Goal: Task Accomplishment & Management: Use online tool/utility

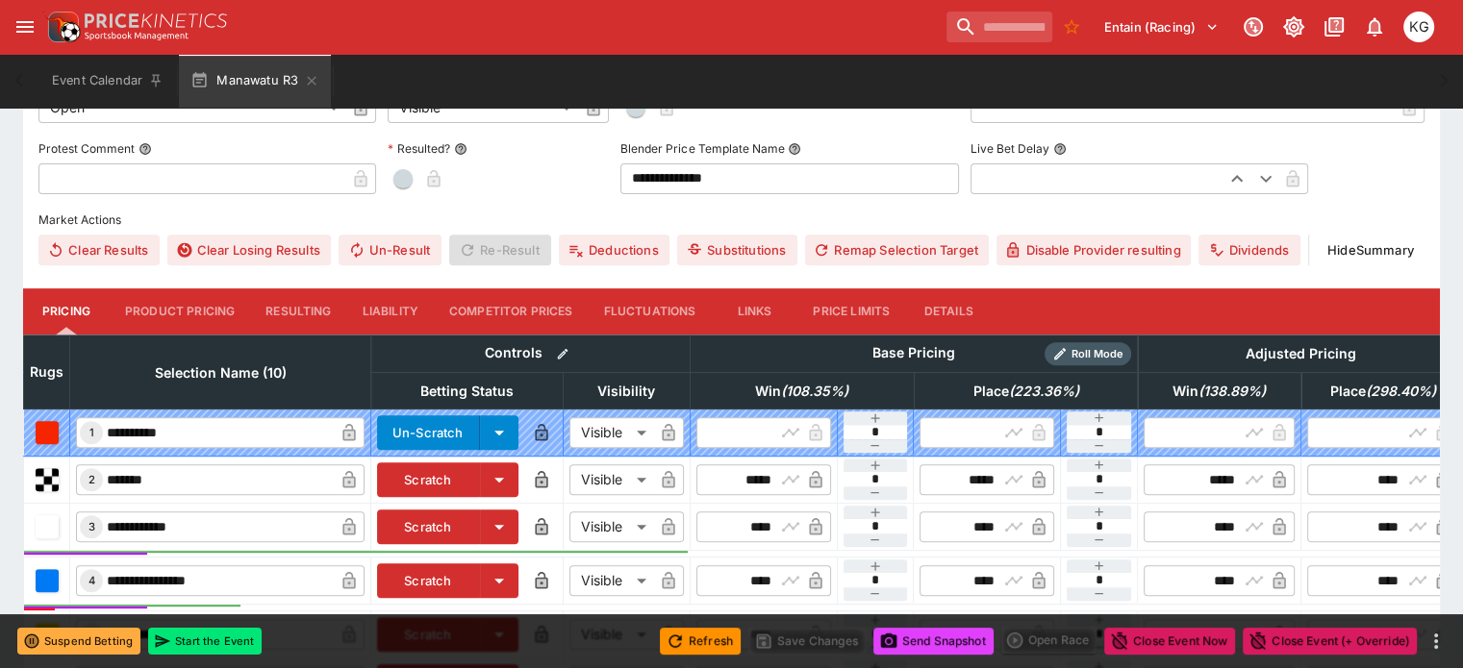
scroll to position [673, 0]
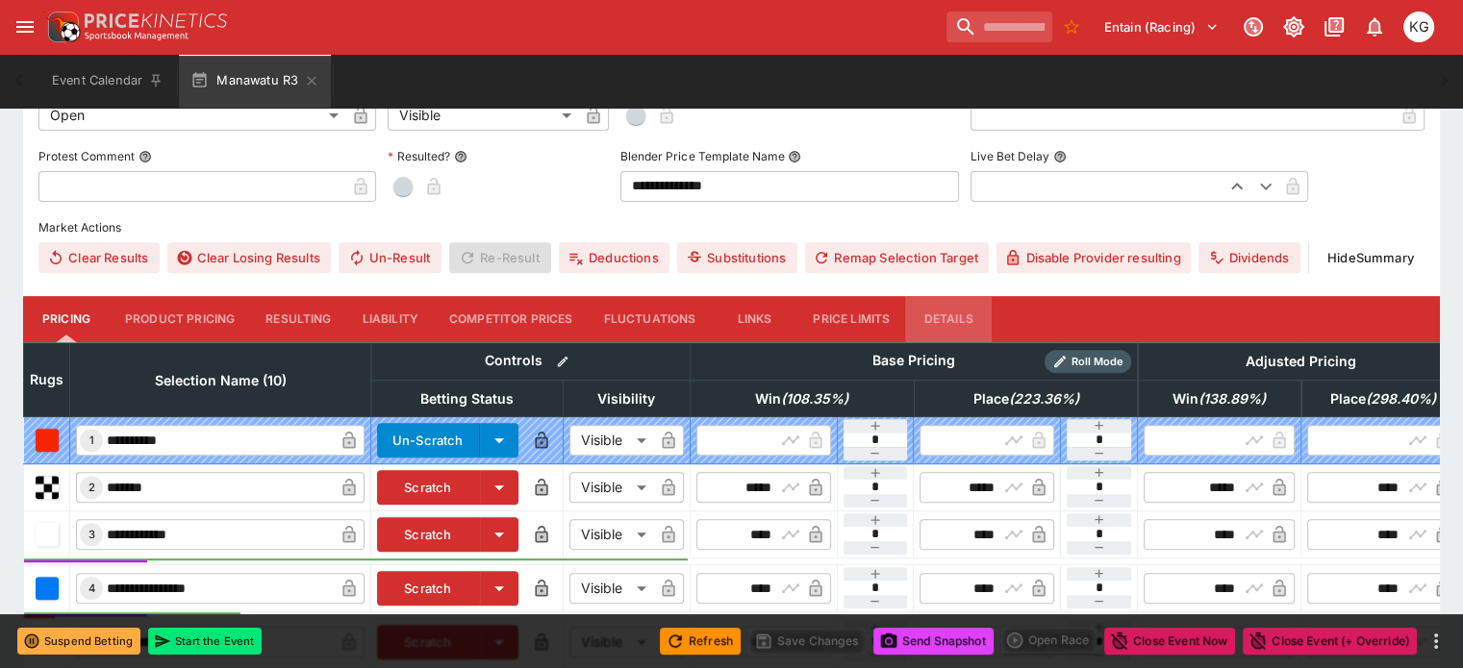
click at [972, 296] on button "Details" at bounding box center [948, 319] width 87 height 46
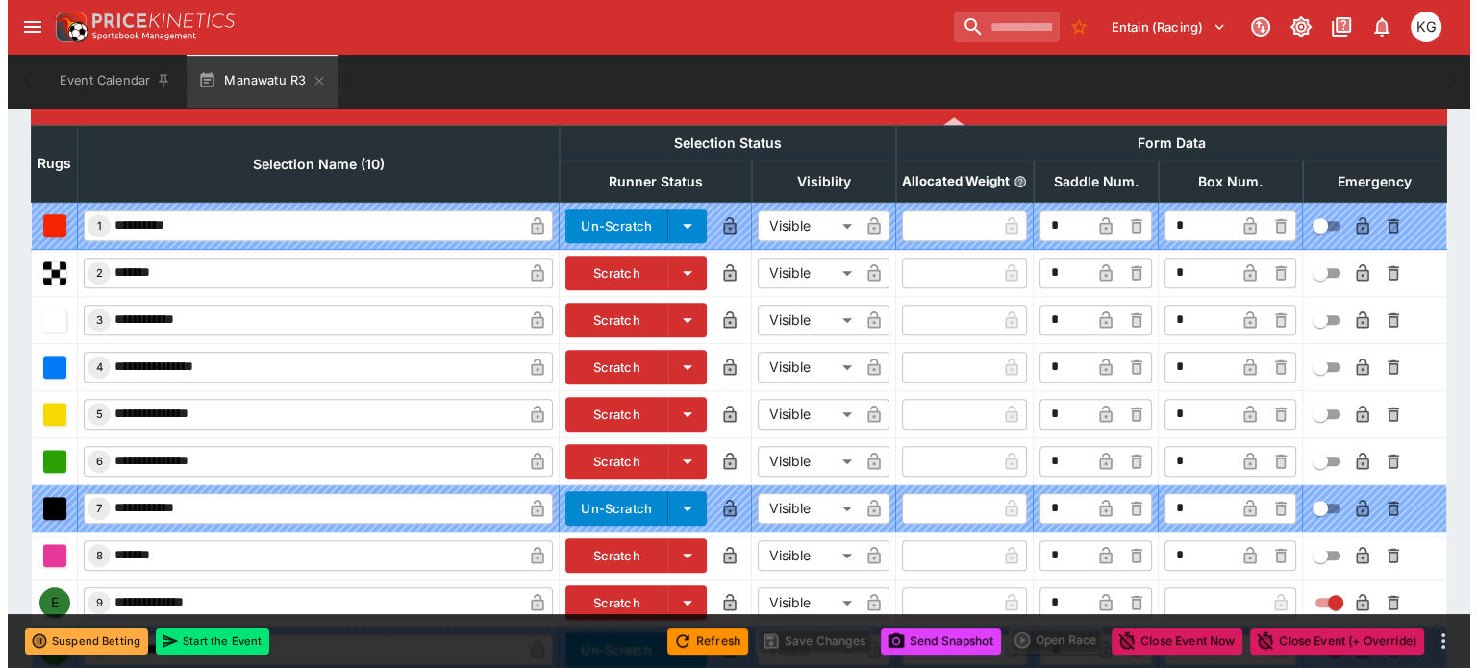
scroll to position [952, 0]
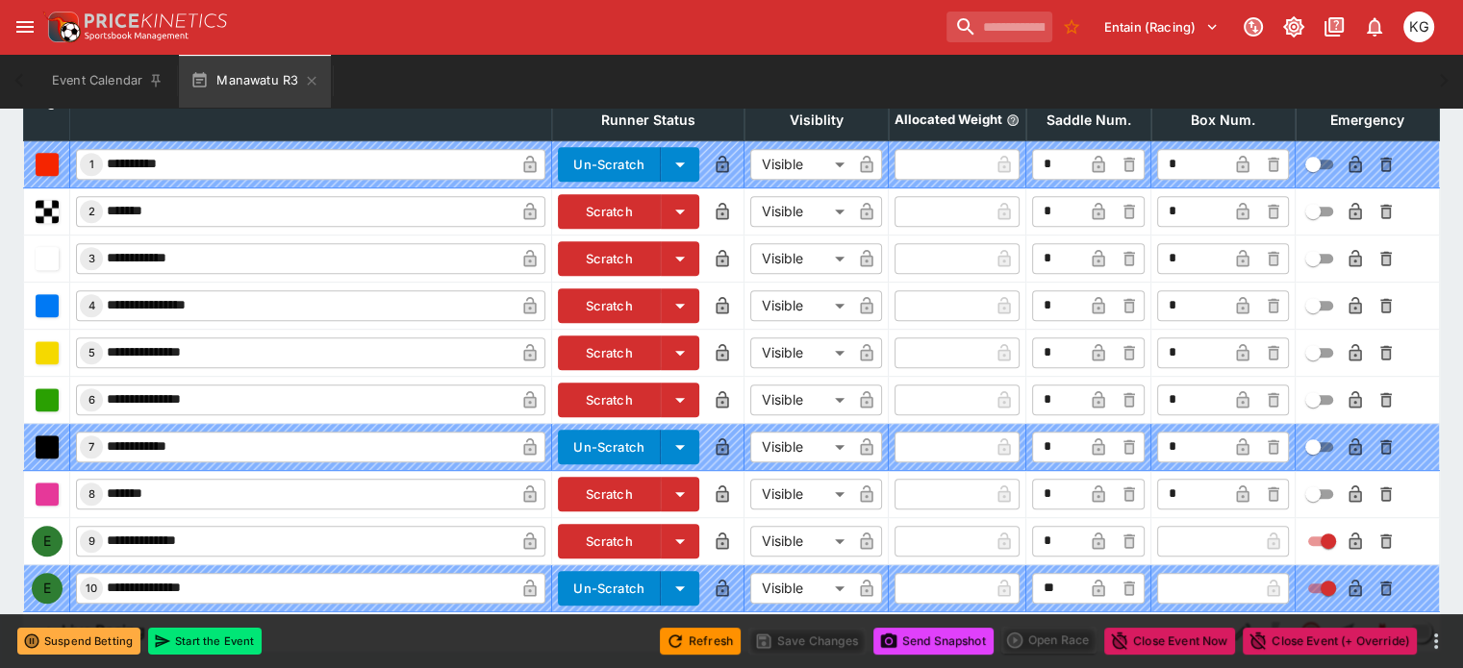
click at [1157, 526] on input "text" at bounding box center [1207, 541] width 101 height 31
type input "*"
click at [1238, 539] on icon "button" at bounding box center [1243, 543] width 10 height 8
click at [1350, 539] on icon "button" at bounding box center [1355, 543] width 10 height 8
click at [820, 639] on button "Save Changes" at bounding box center [806, 641] width 117 height 27
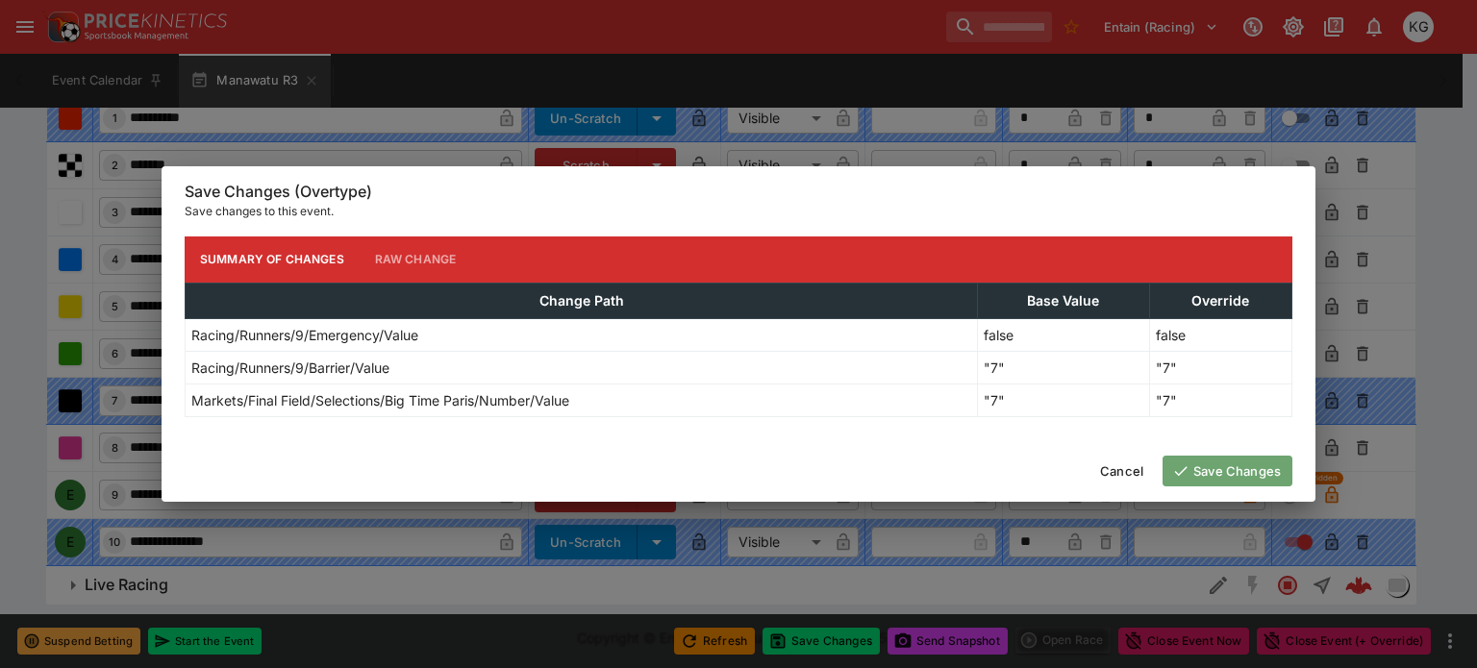
click at [1210, 468] on button "Save Changes" at bounding box center [1228, 471] width 130 height 31
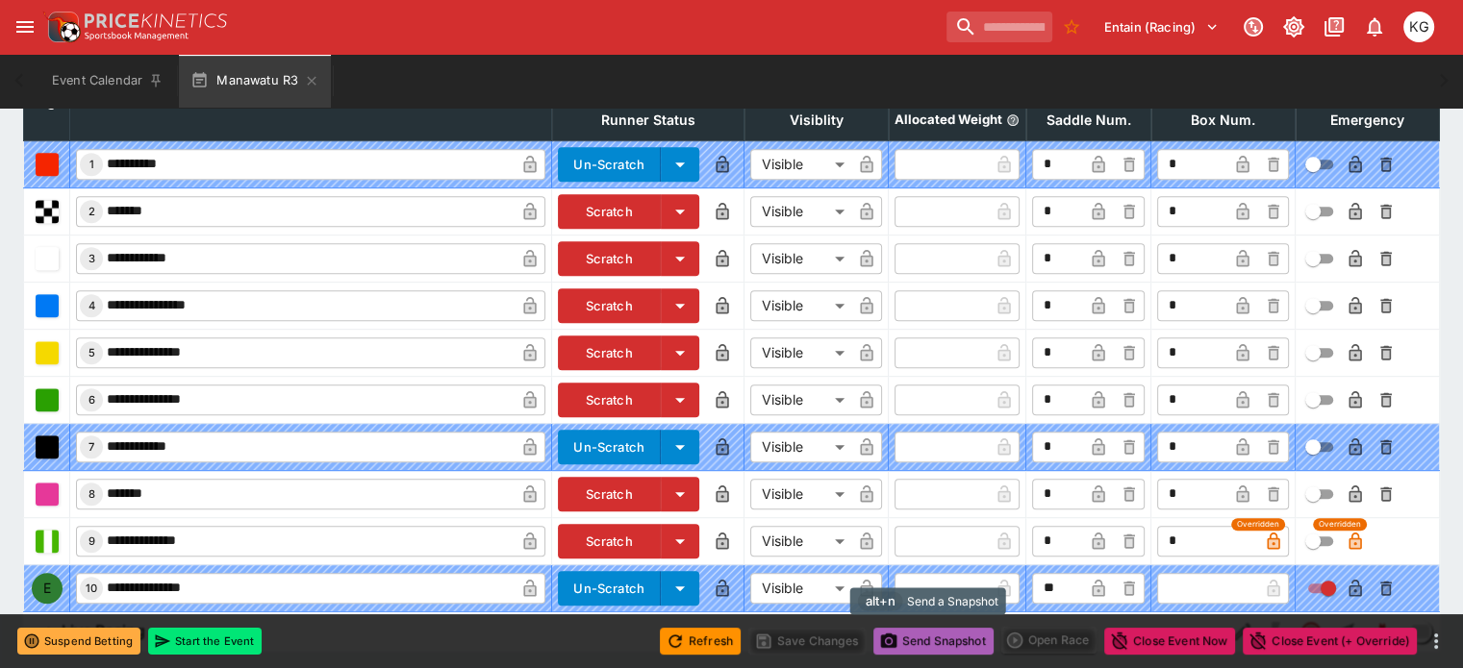
click at [925, 641] on button "Send Snapshot" at bounding box center [933, 641] width 120 height 27
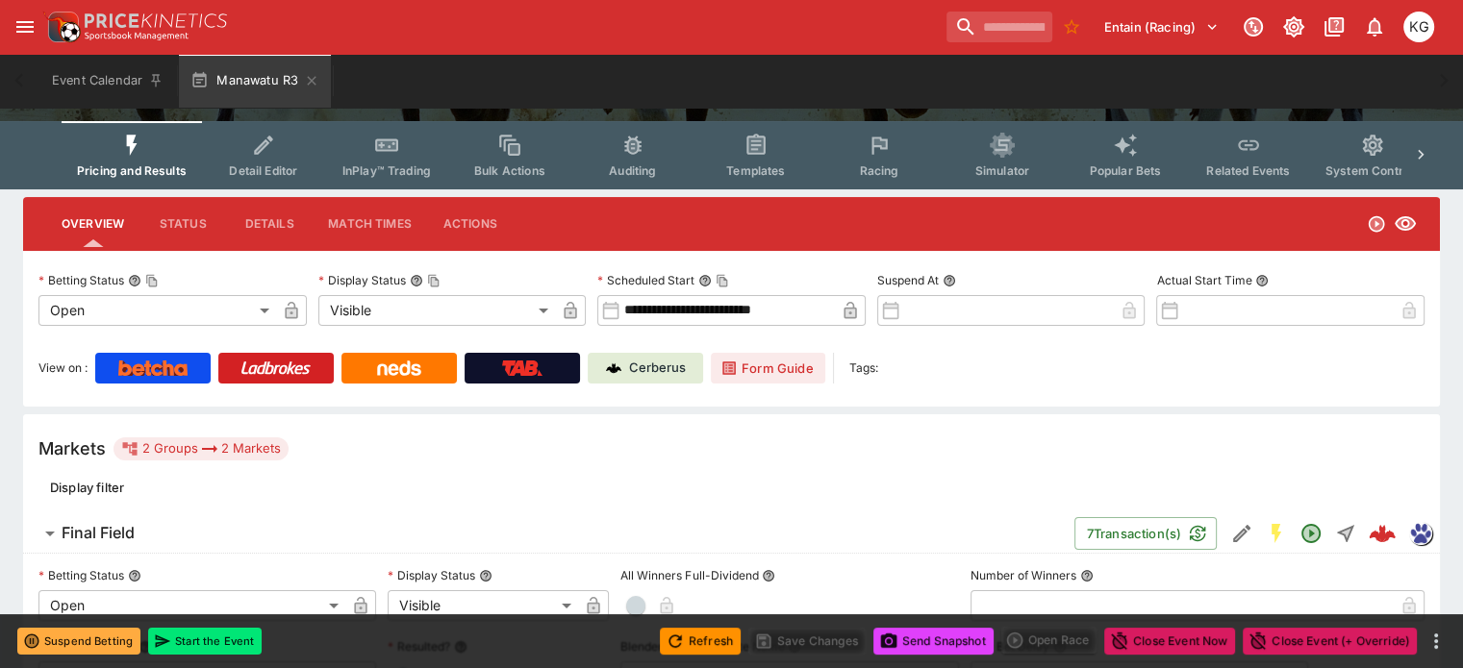
scroll to position [0, 0]
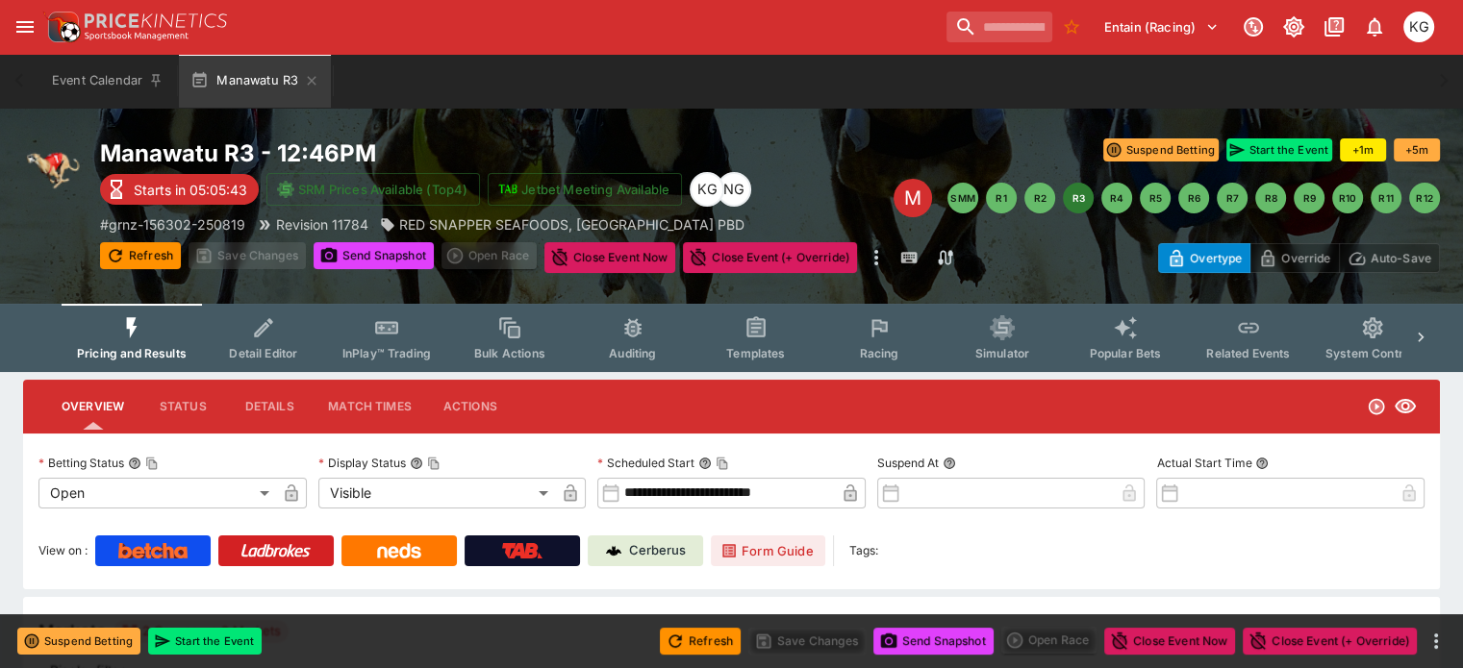
click at [898, 355] on span "Racing" at bounding box center [878, 353] width 39 height 14
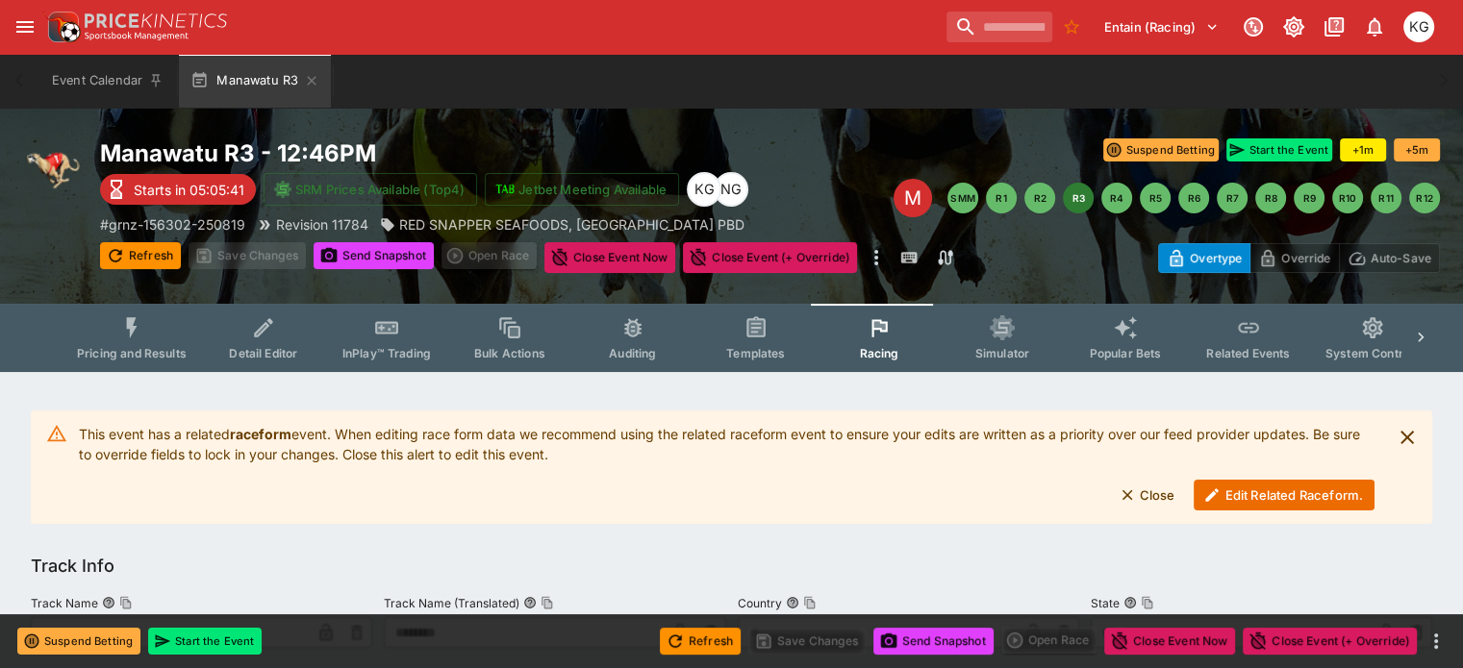
click at [1264, 493] on button "Edit Related Raceform." at bounding box center [1283, 495] width 181 height 31
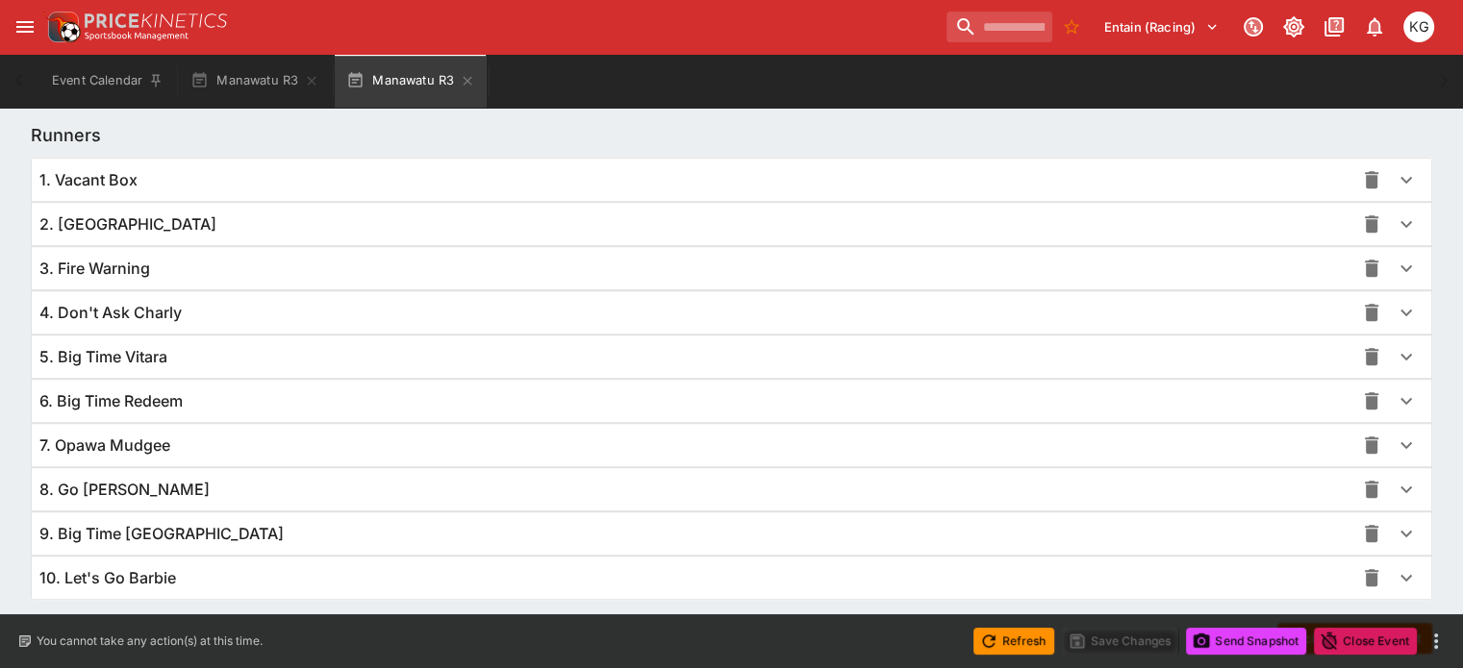
scroll to position [1404, 0]
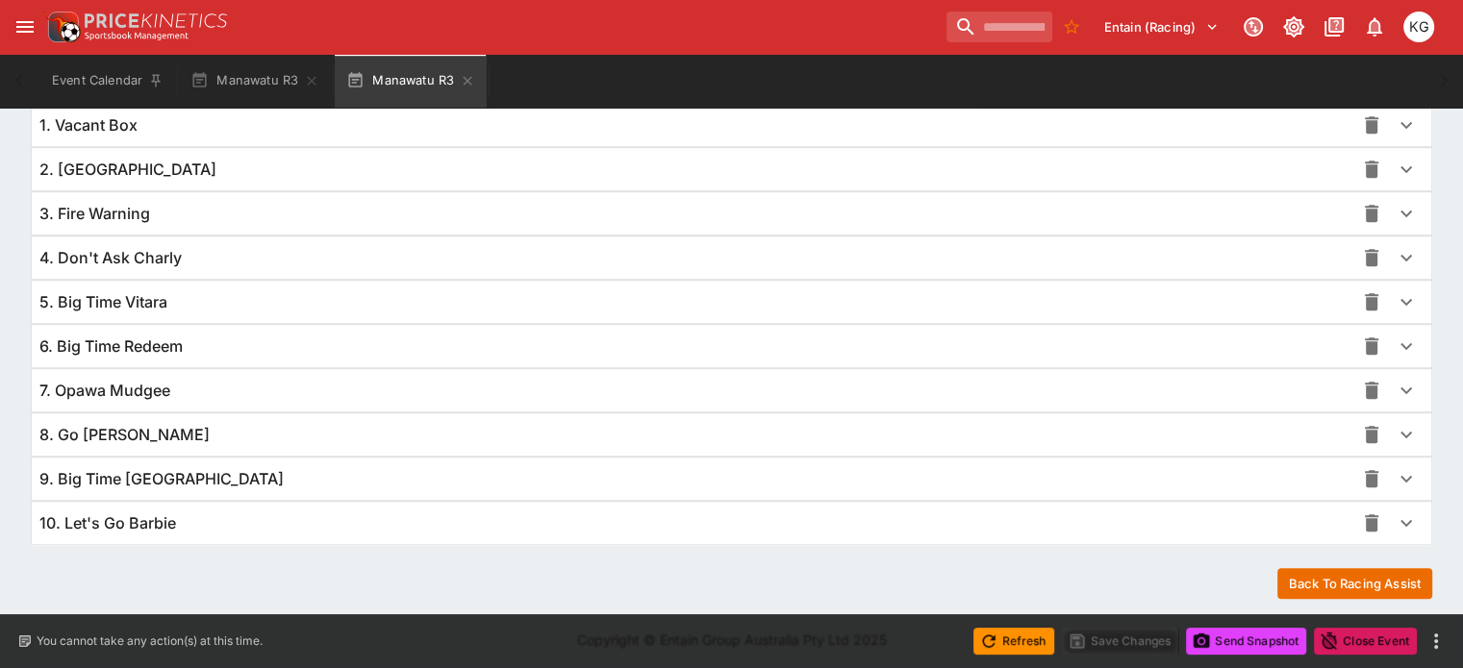
click at [1394, 476] on icon "button" at bounding box center [1405, 478] width 23 height 23
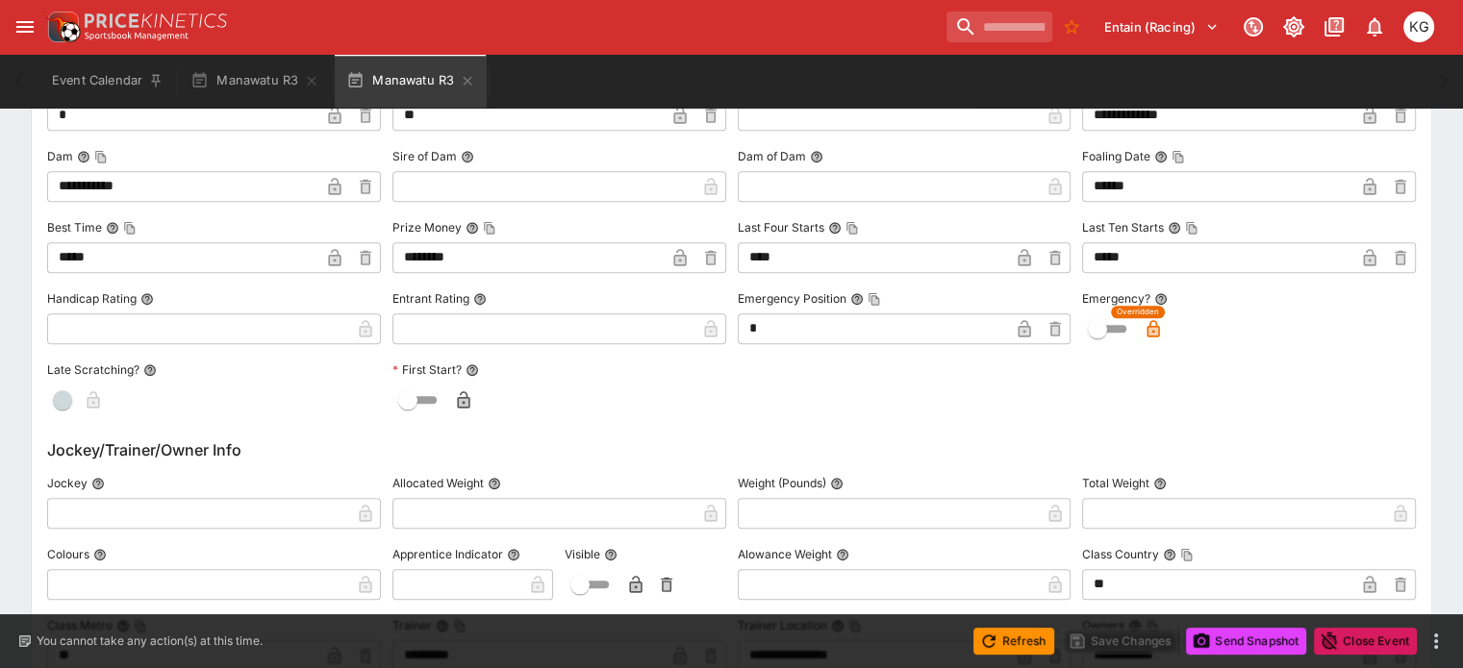
scroll to position [1981, 0]
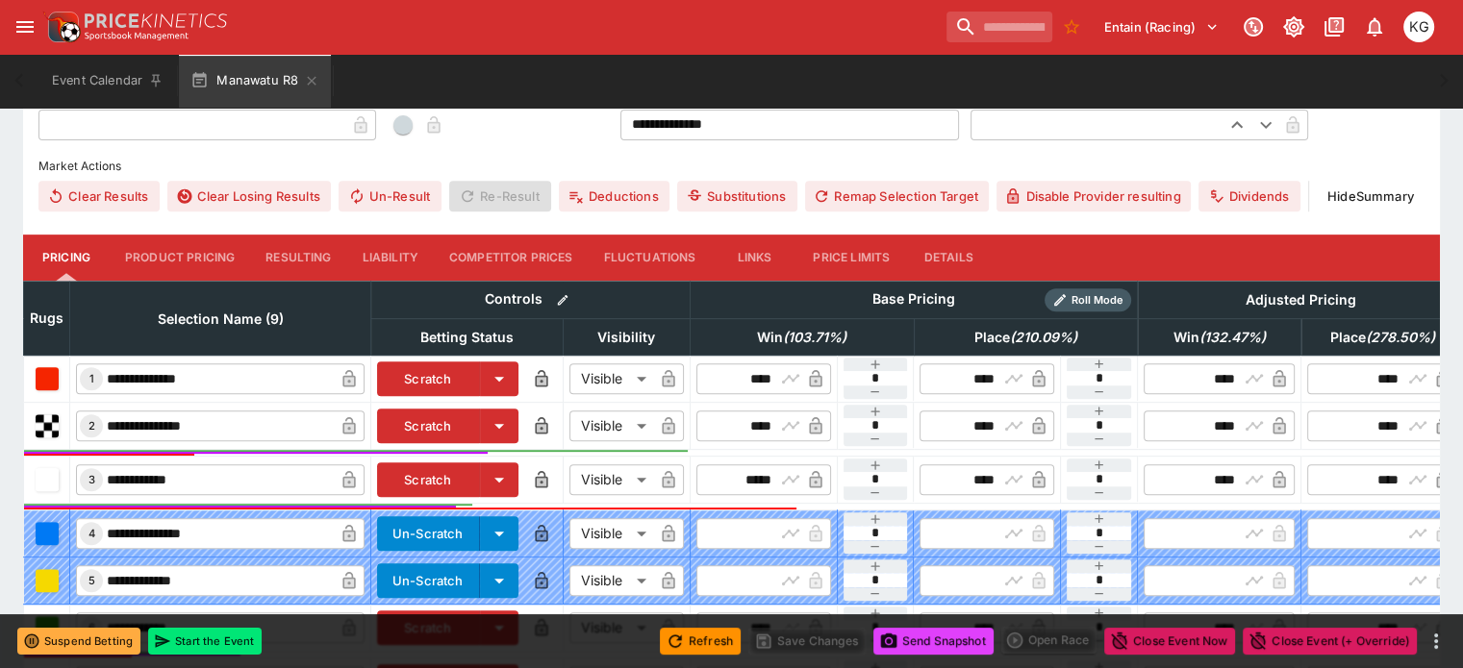
scroll to position [602, 0]
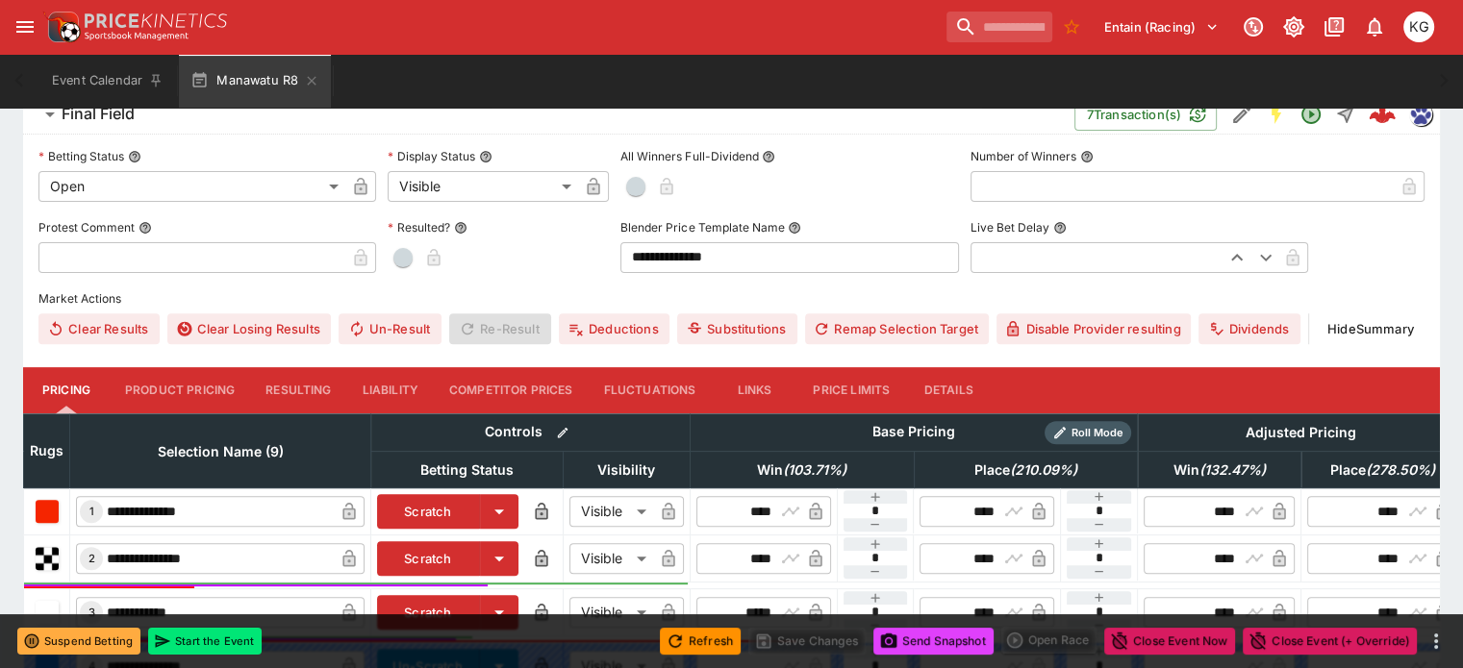
click at [981, 367] on button "Details" at bounding box center [948, 390] width 87 height 46
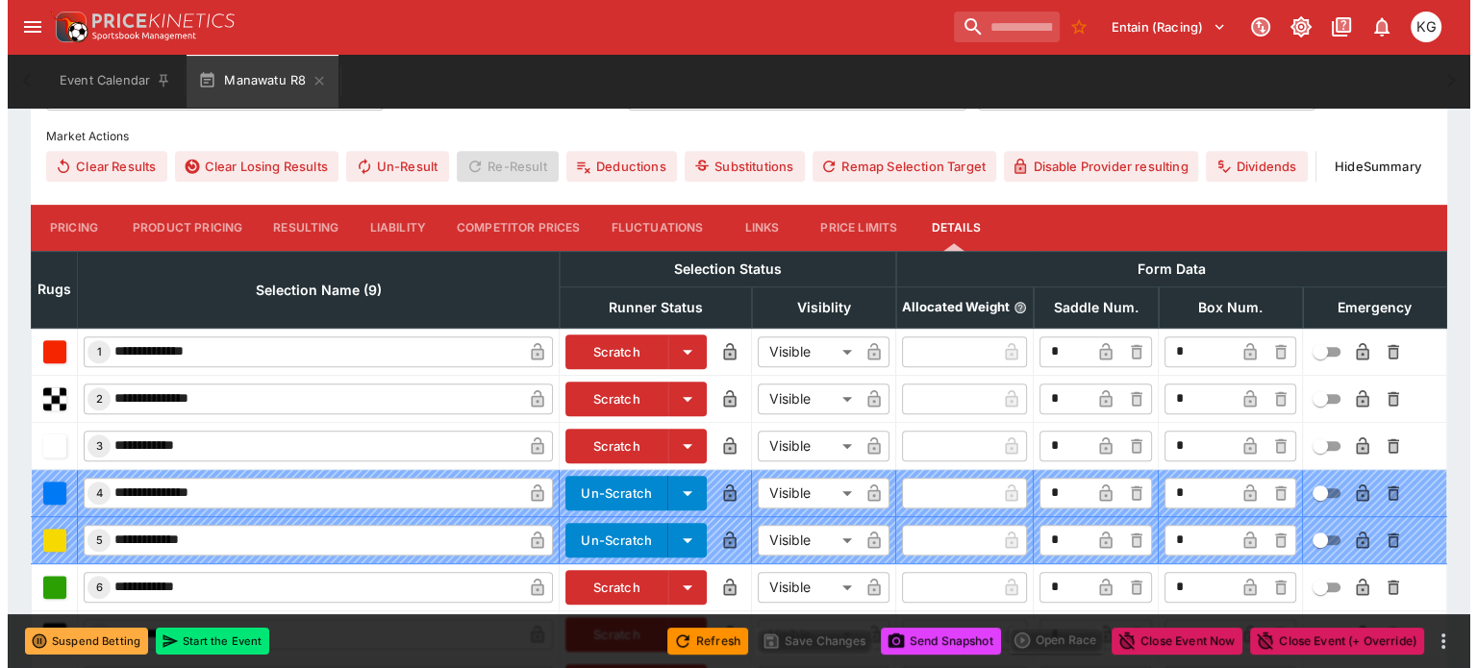
scroll to position [905, 0]
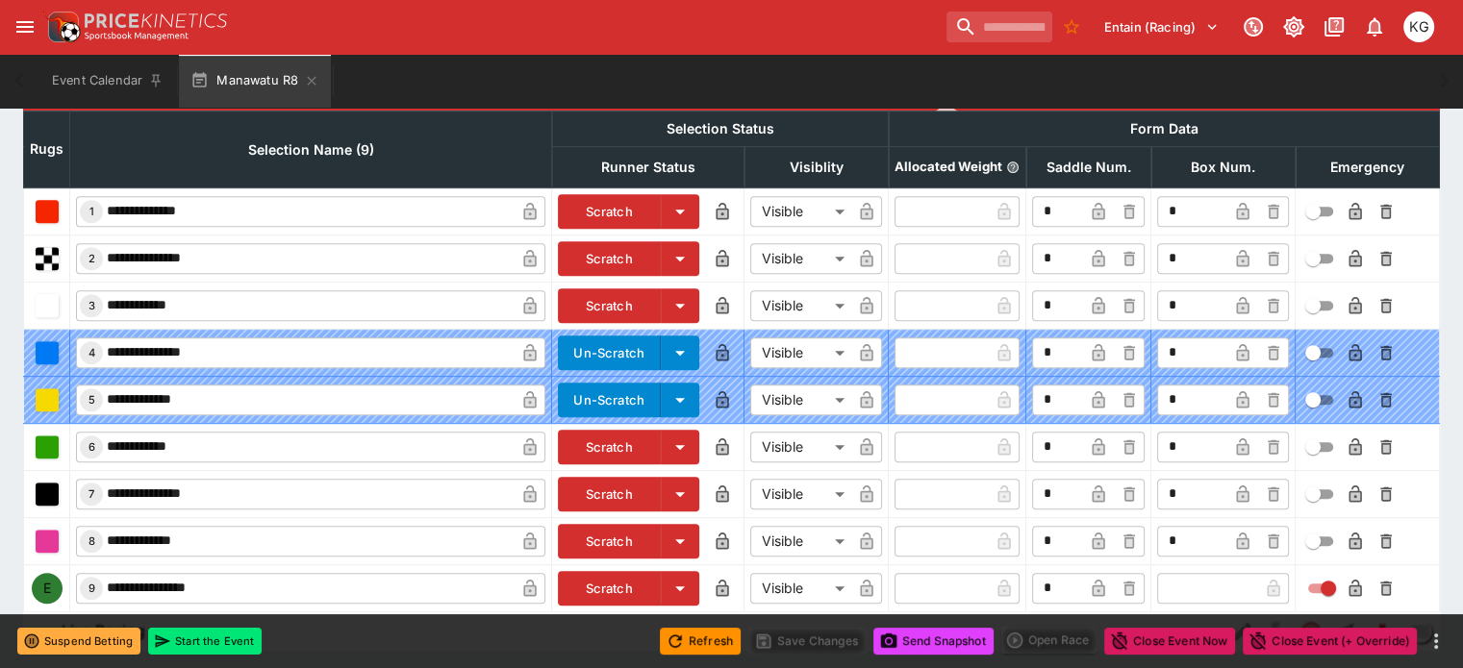
click at [1186, 573] on input "text" at bounding box center [1207, 588] width 101 height 31
type input "*"
click at [1233, 579] on icon "button" at bounding box center [1242, 588] width 19 height 19
click at [1348, 580] on icon "button" at bounding box center [1354, 588] width 13 height 17
click at [802, 647] on button "Save Changes" at bounding box center [806, 641] width 117 height 27
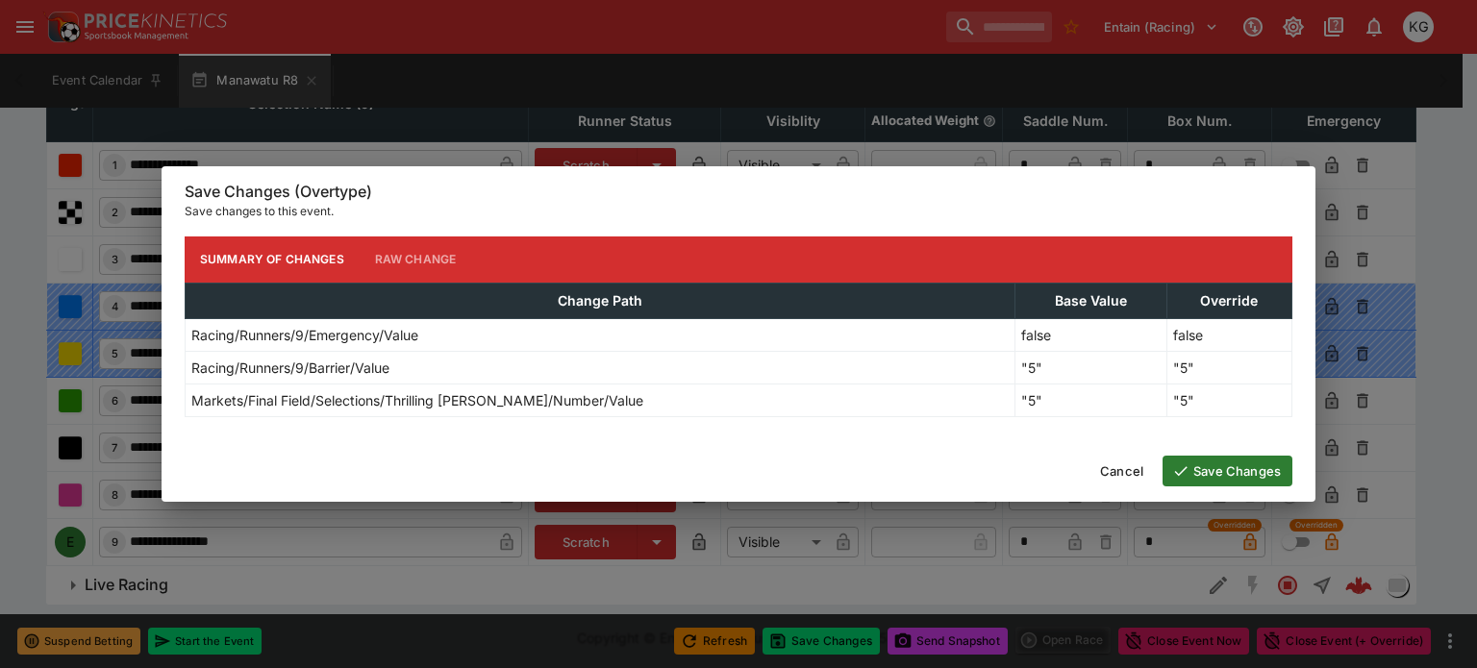
click at [1216, 466] on button "Save Changes" at bounding box center [1228, 471] width 130 height 31
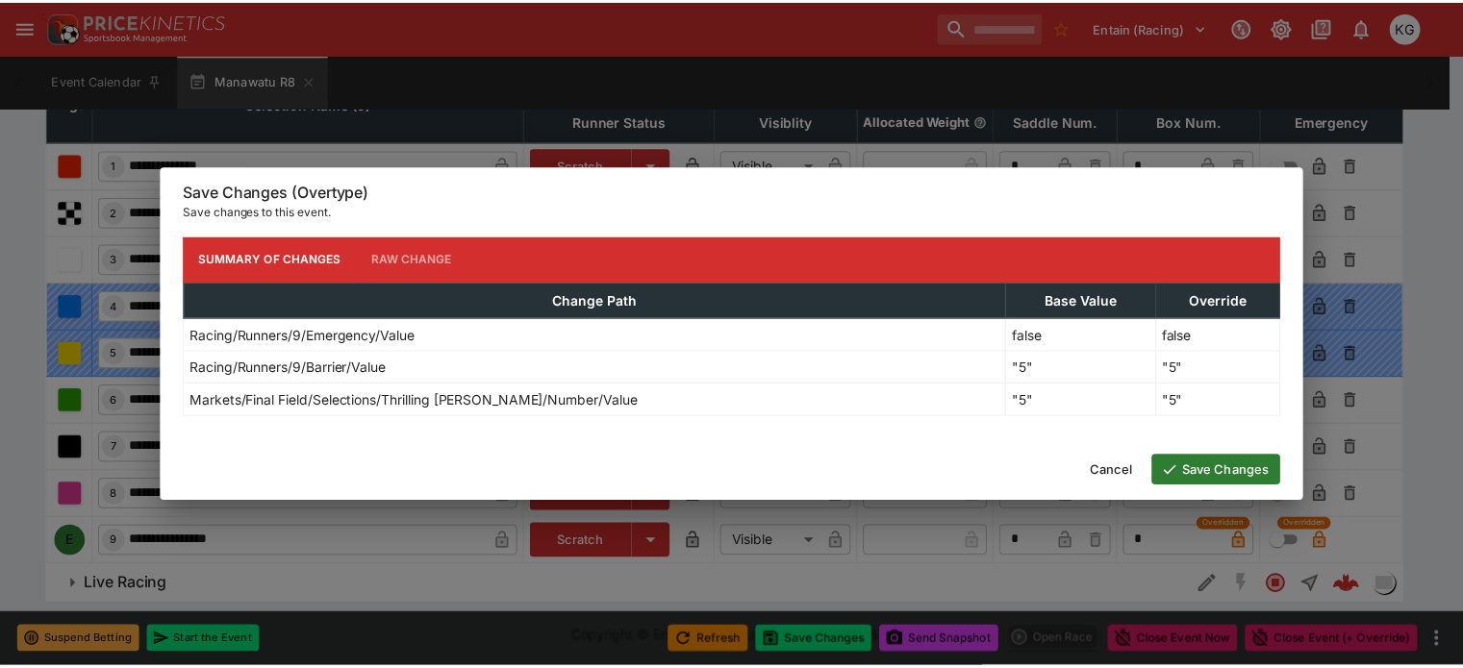
scroll to position [870, 0]
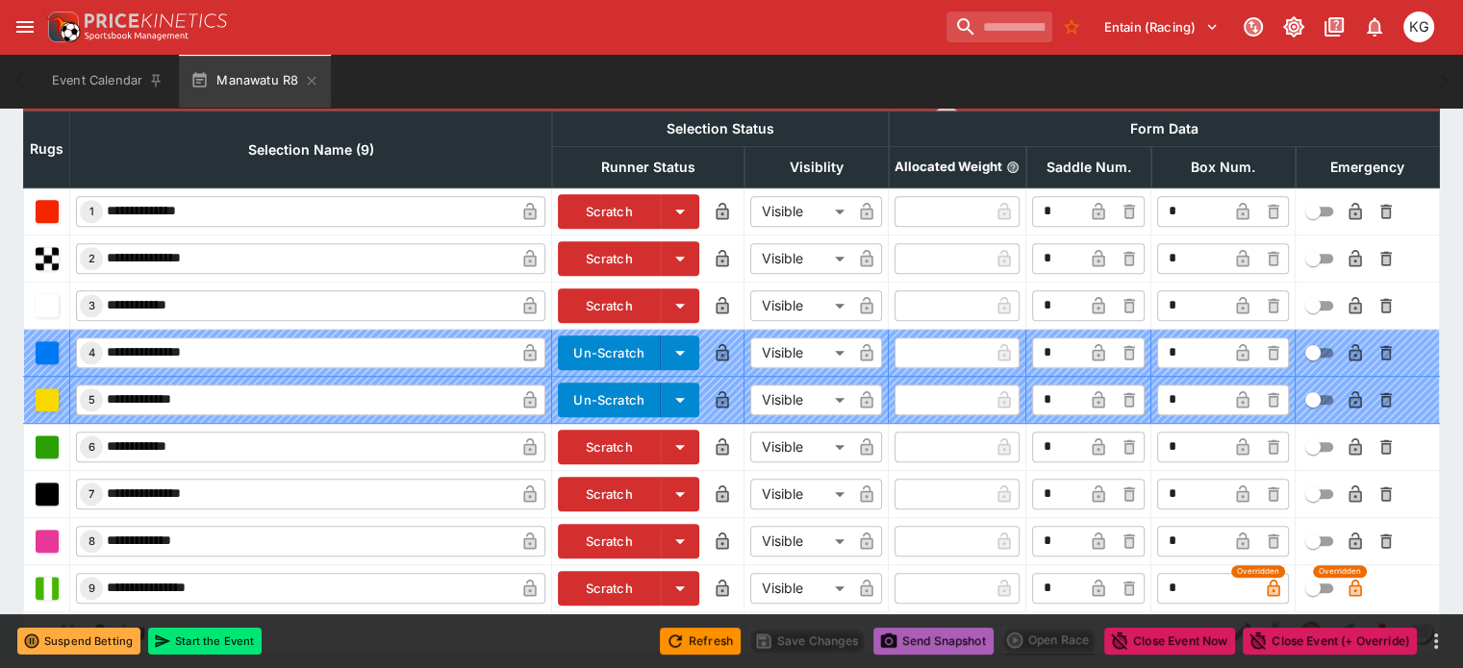
click at [923, 643] on button "Send Snapshot" at bounding box center [933, 641] width 120 height 27
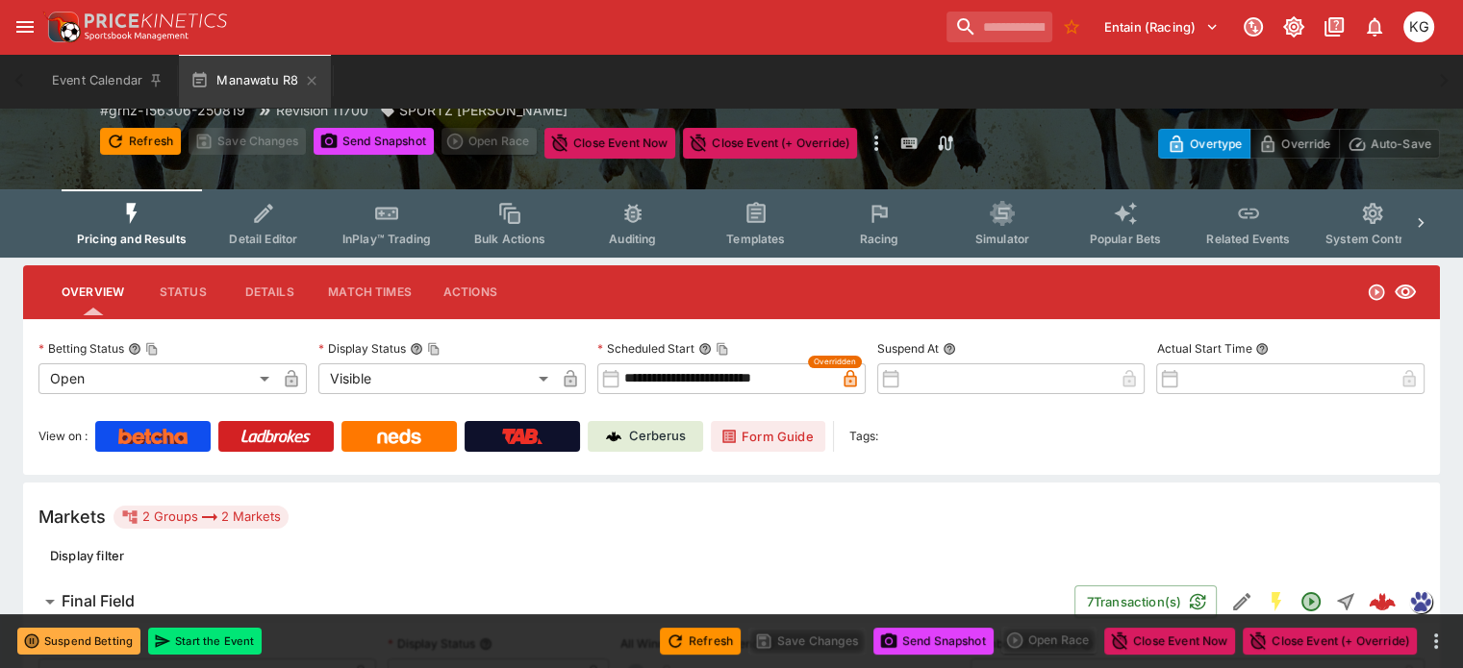
scroll to position [39, 0]
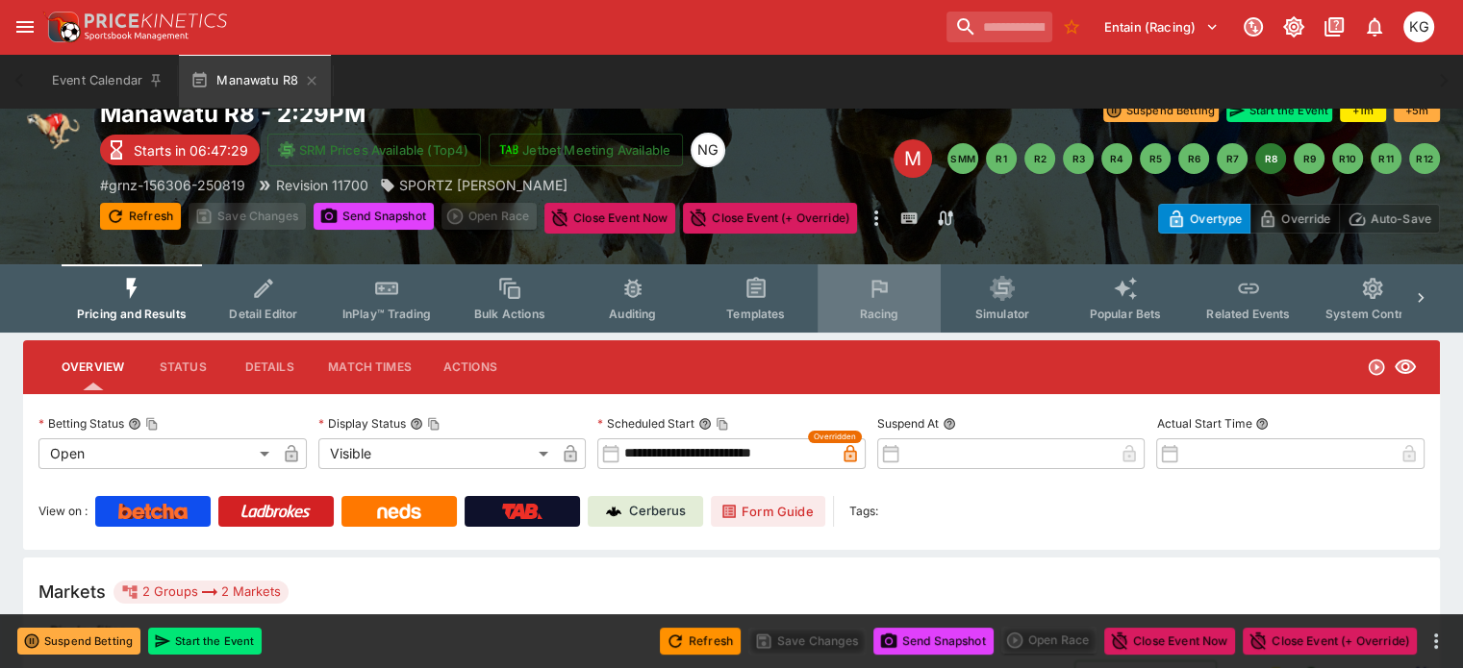
click at [883, 312] on span "Racing" at bounding box center [878, 314] width 39 height 14
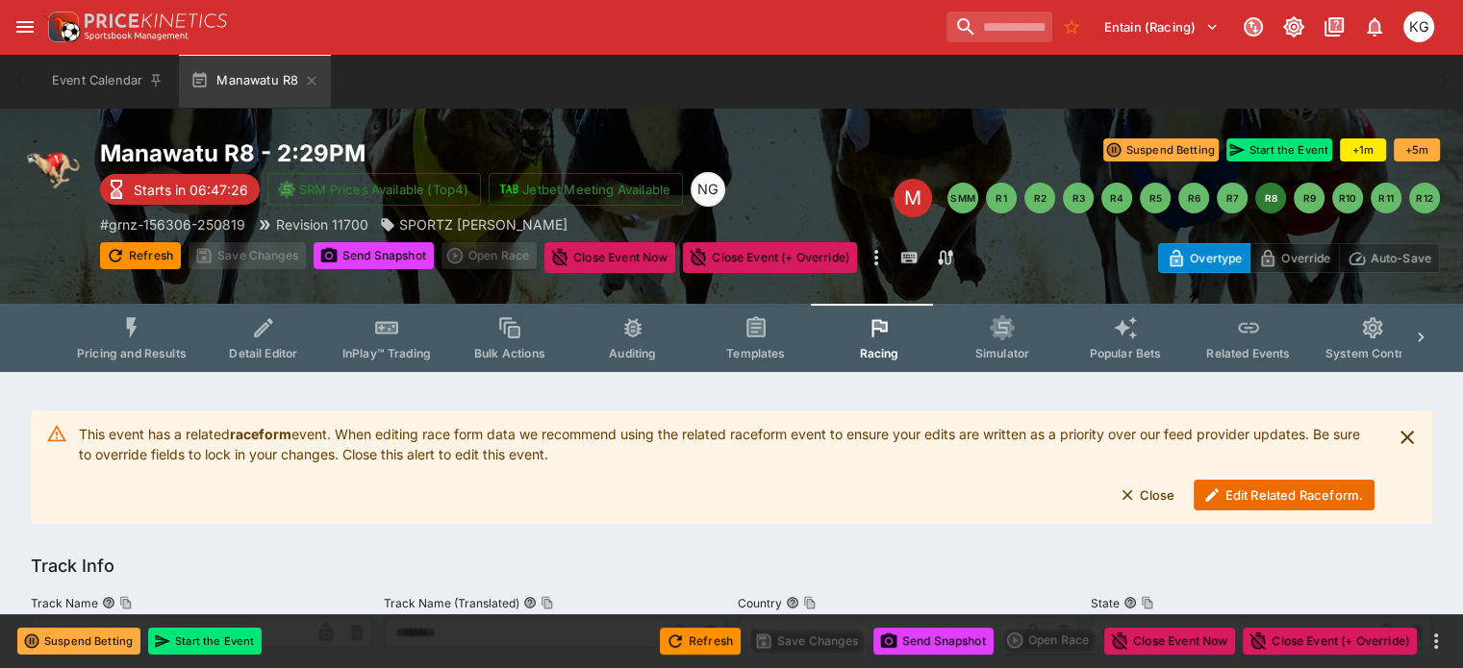
click at [1242, 492] on button "Edit Related Raceform." at bounding box center [1283, 495] width 181 height 31
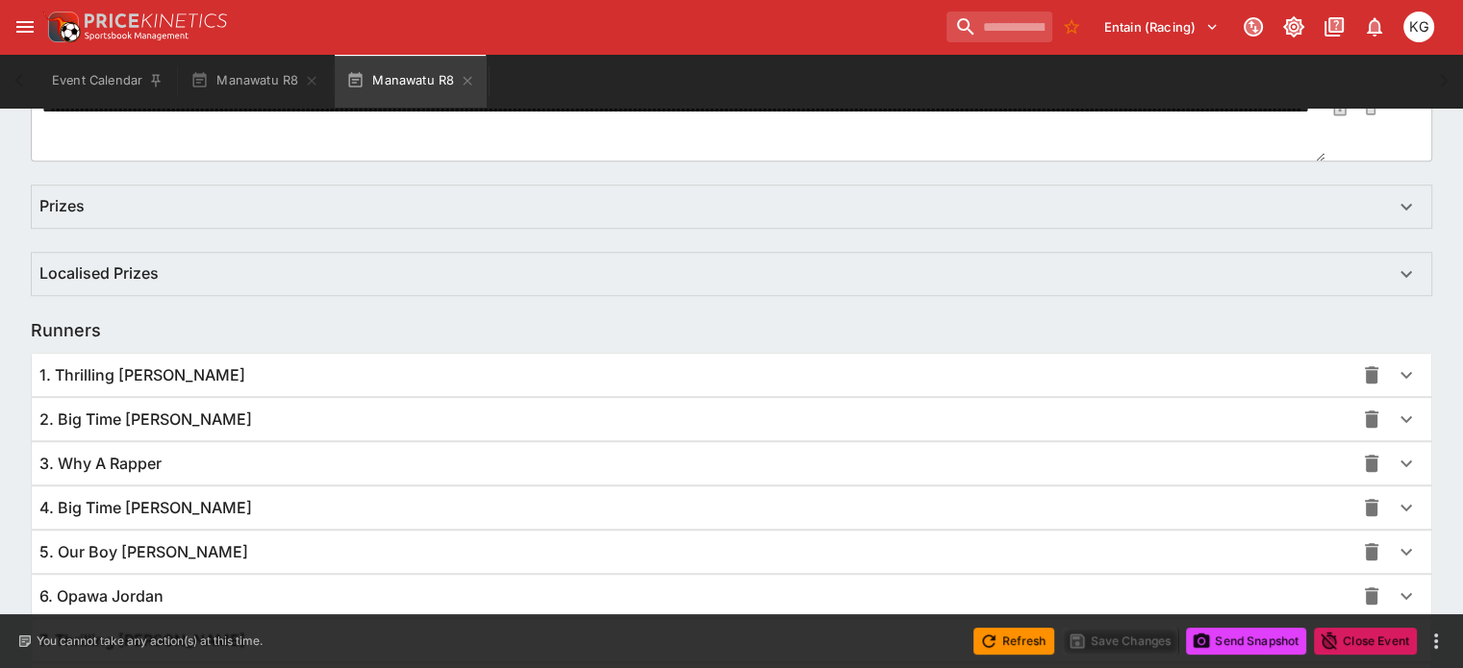
scroll to position [1360, 0]
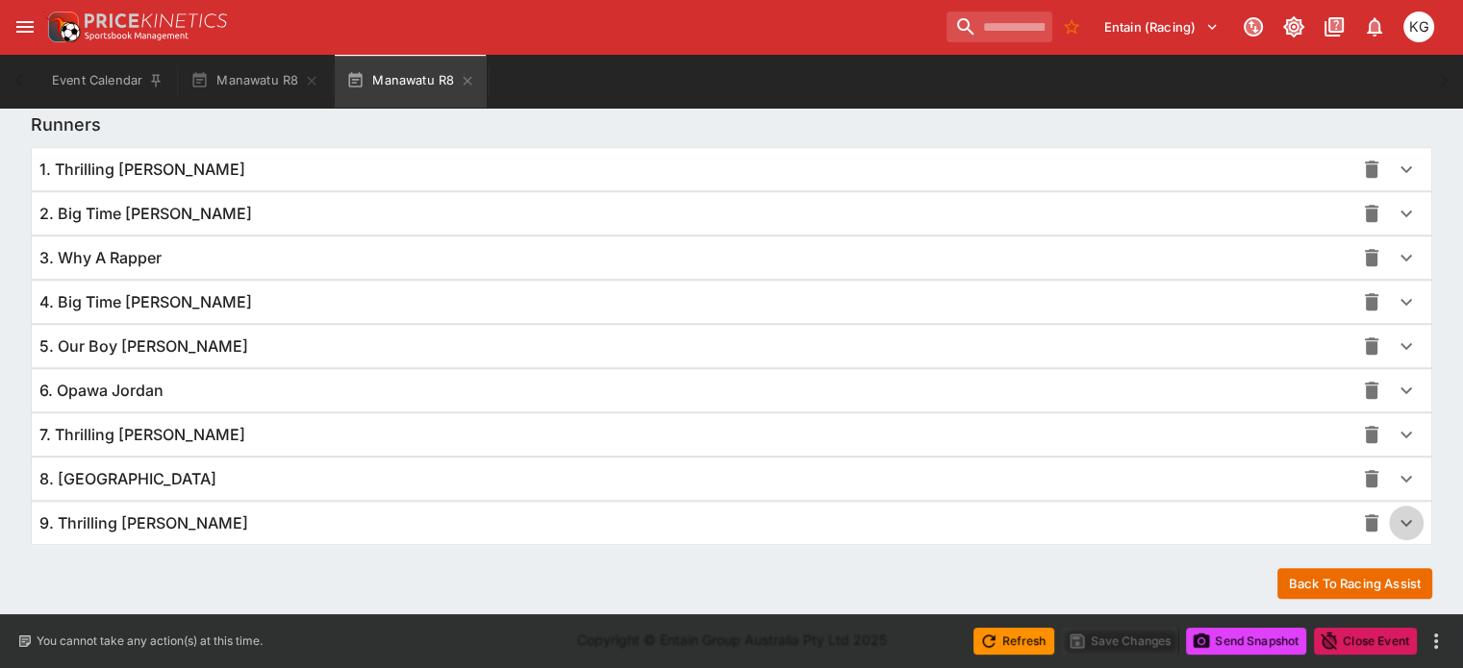
click at [1394, 515] on icon "button" at bounding box center [1405, 523] width 23 height 23
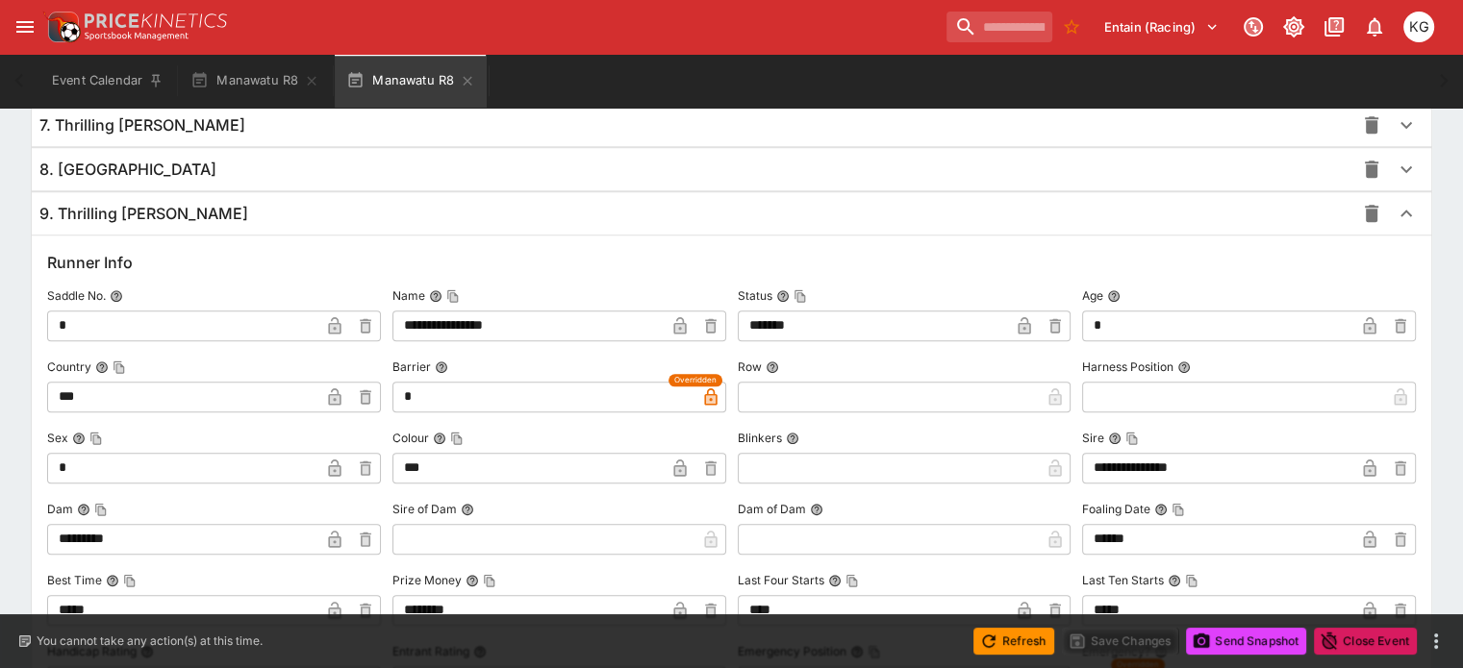
scroll to position [1648, 0]
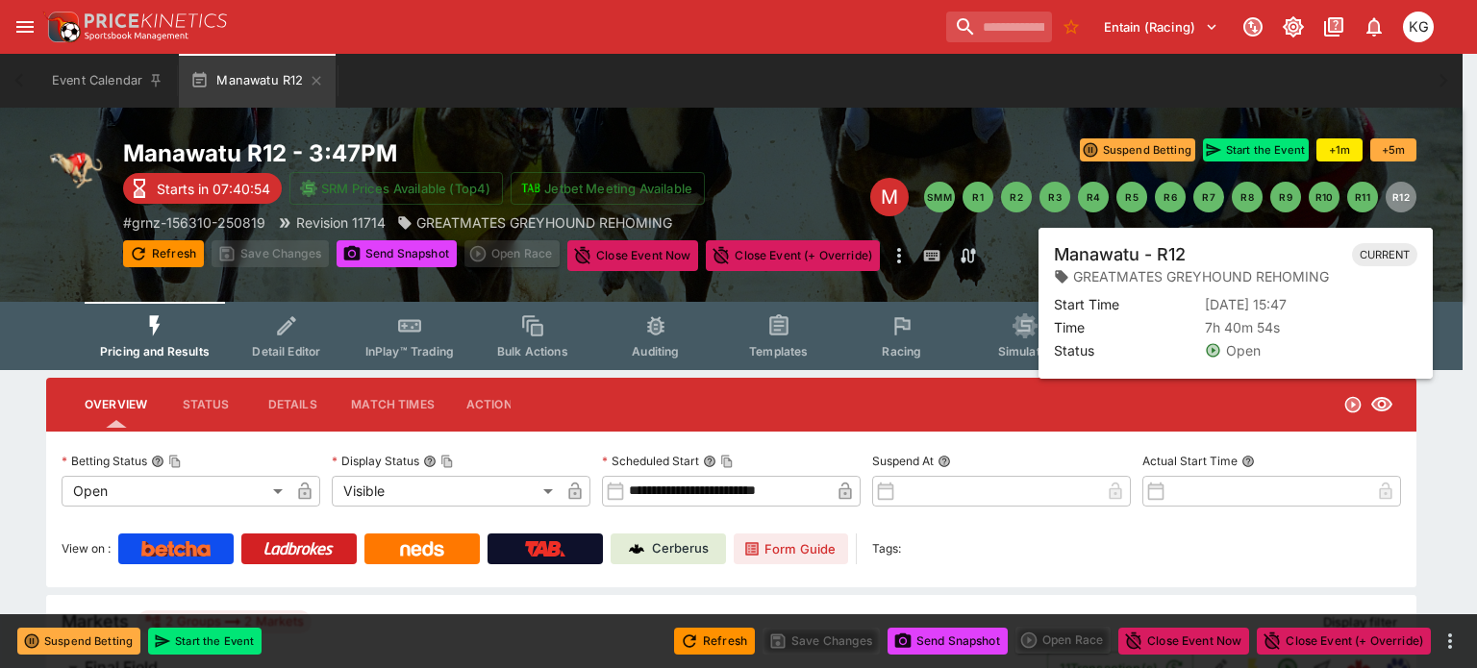
click at [1404, 197] on button "R12" at bounding box center [1401, 197] width 31 height 31
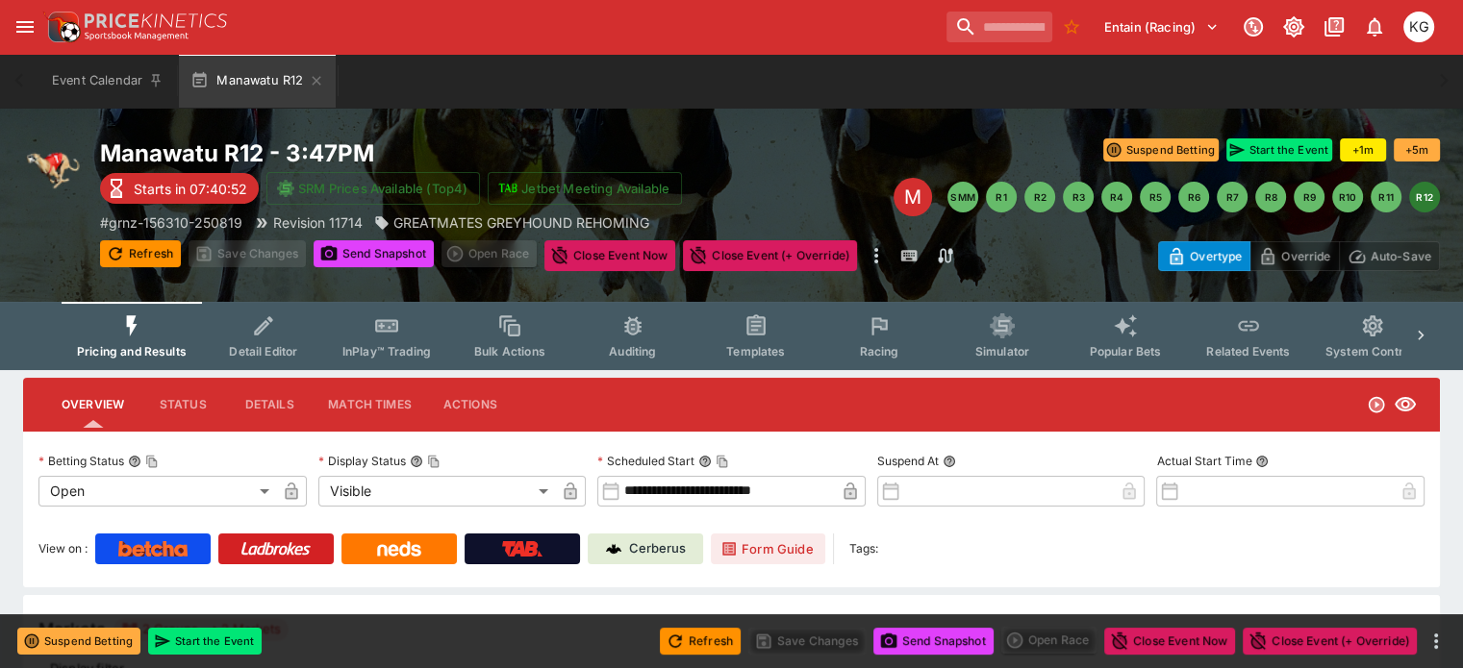
click at [715, 646] on button "Refresh" at bounding box center [700, 641] width 81 height 27
click at [944, 634] on button "Send Snapshot" at bounding box center [933, 641] width 120 height 27
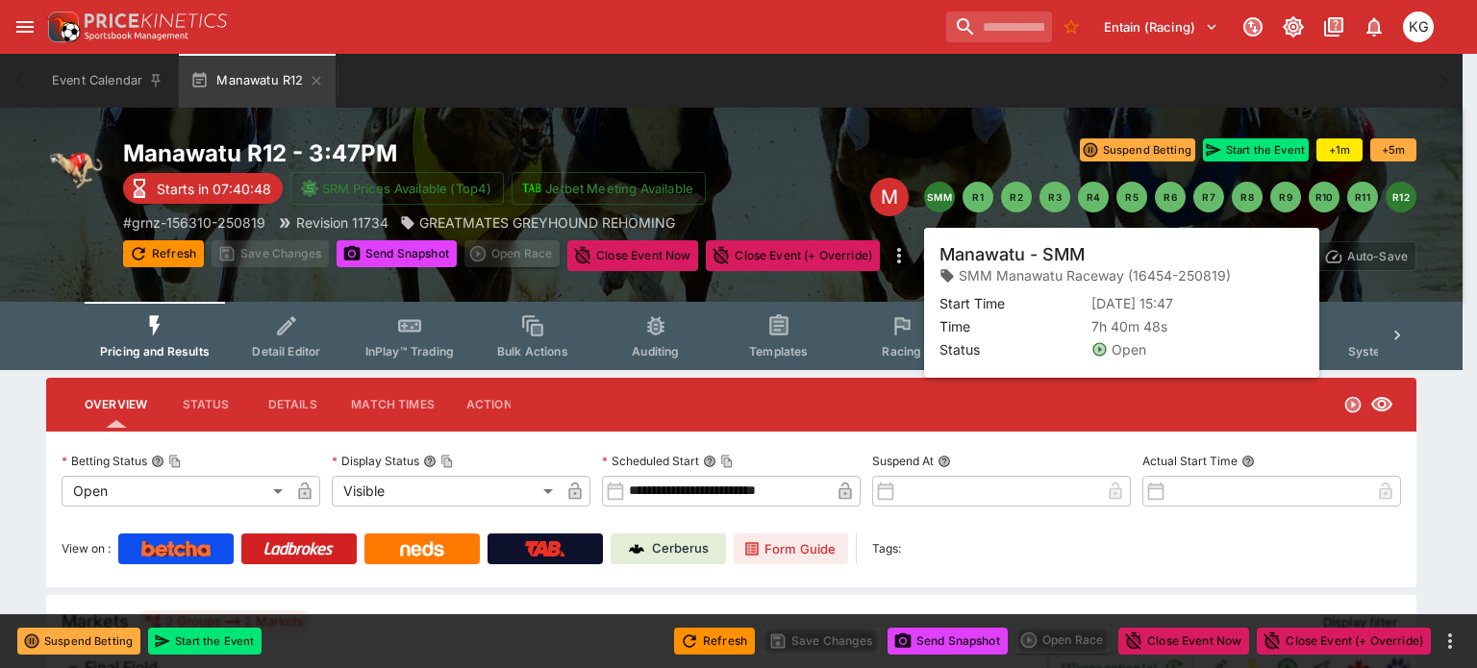
click at [943, 188] on button "SMM" at bounding box center [939, 197] width 31 height 31
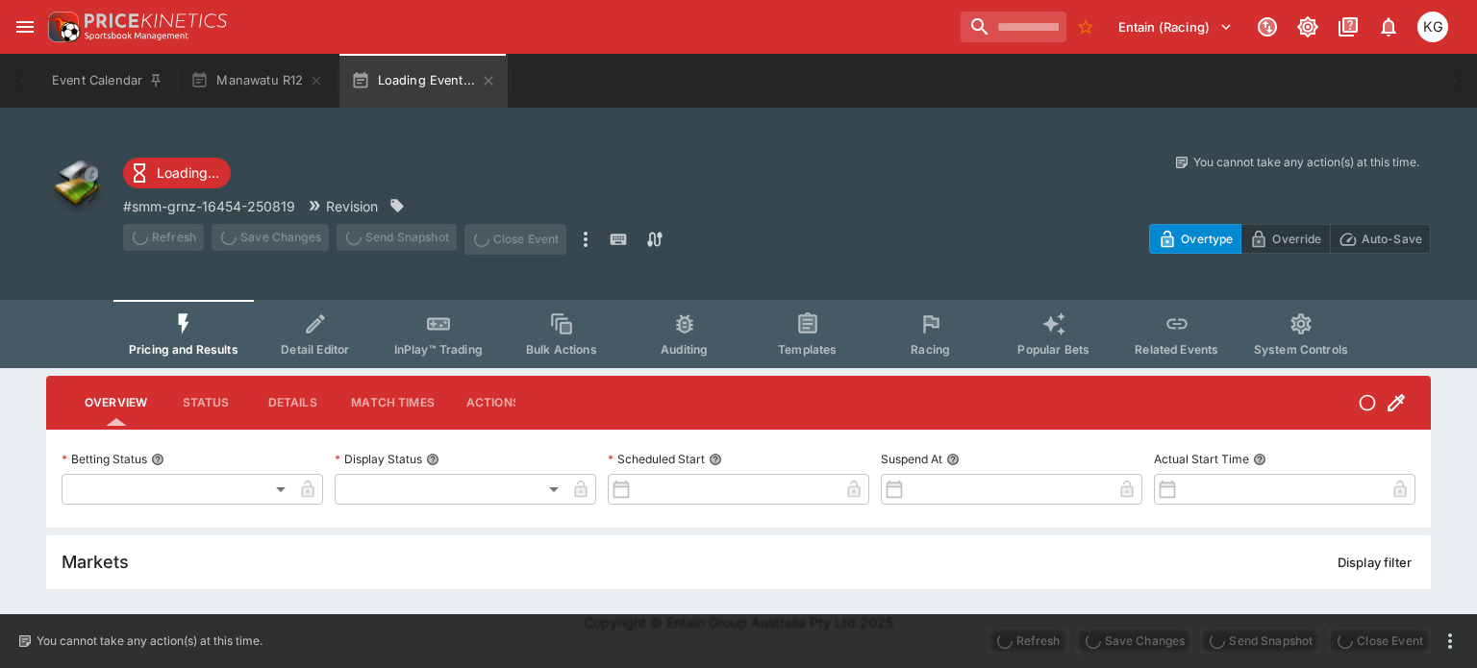
type input "**********"
type input "*******"
type input "**********"
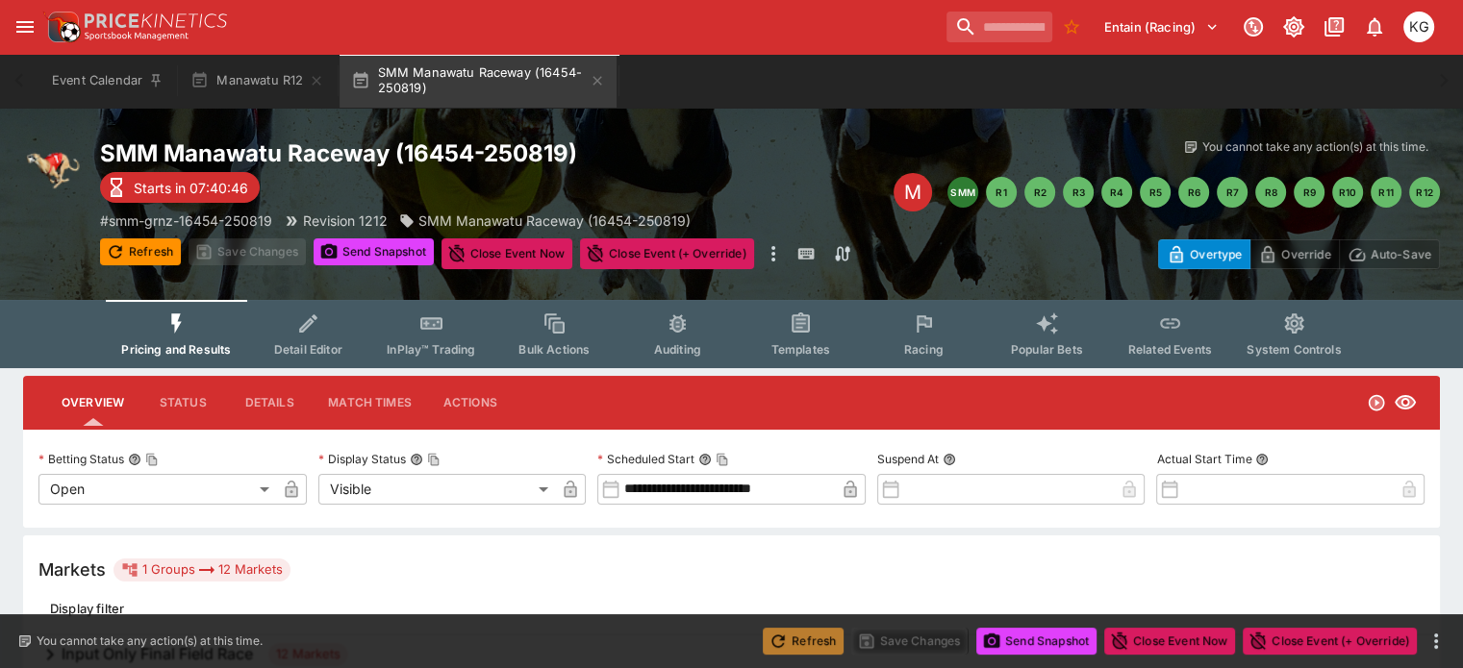
click at [796, 637] on button "Refresh" at bounding box center [803, 641] width 81 height 27
click at [1054, 636] on button "Send Snapshot" at bounding box center [1036, 641] width 120 height 27
